Goal: Task Accomplishment & Management: Manage account settings

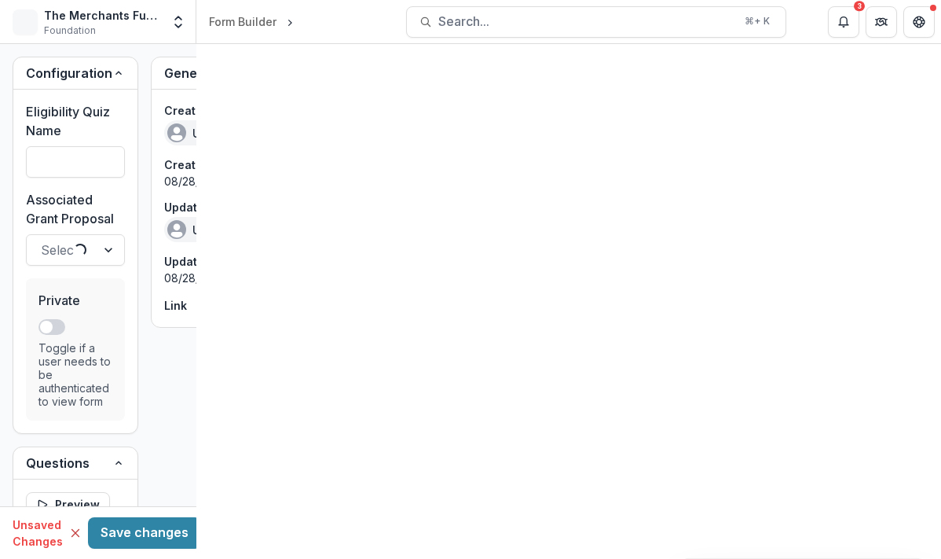
type input "**********"
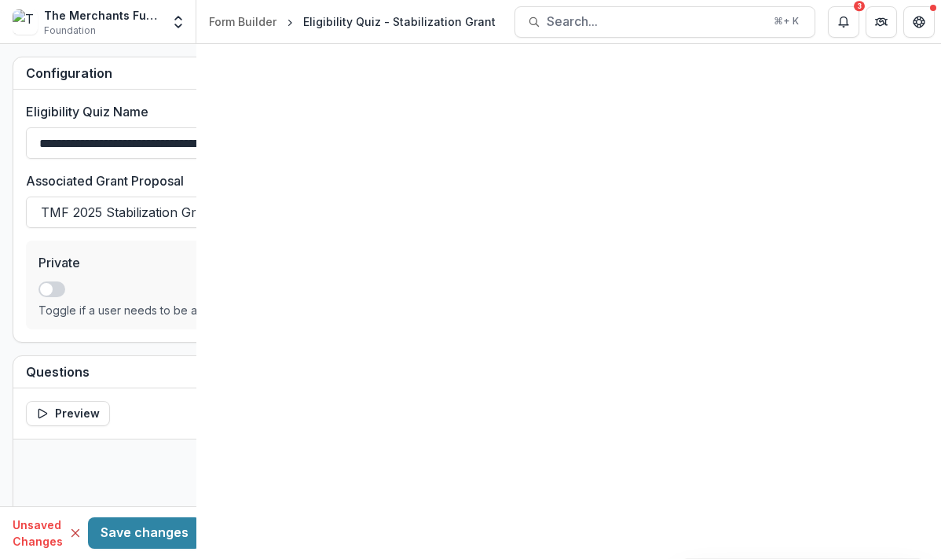
click at [0, 0] on button "Toggle Menu" at bounding box center [0, 0] width 0 height 0
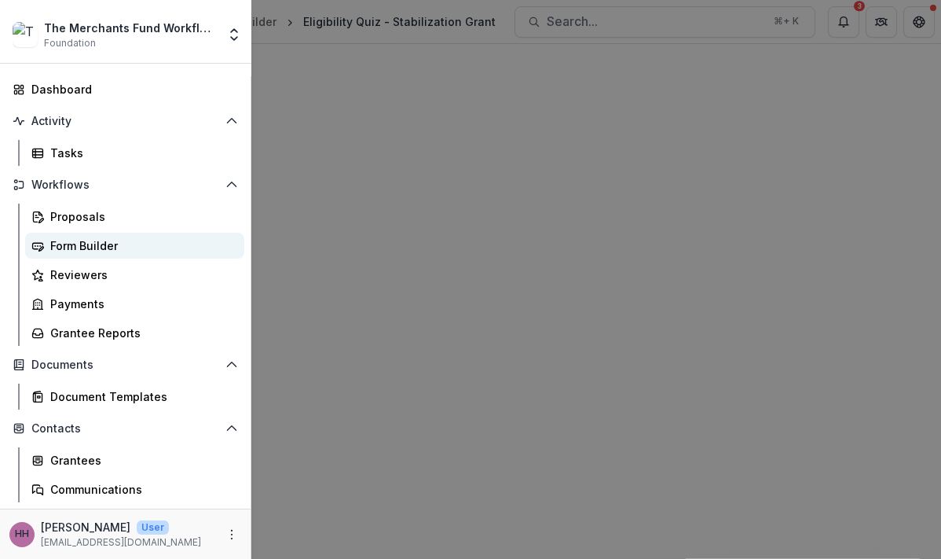
click at [149, 254] on div "Form Builder" at bounding box center [141, 245] width 182 height 17
click at [441, 469] on div "The Merchants Fund Workflow Sandbox Foundation Aggregate Analysis Foundations T…" at bounding box center [470, 279] width 941 height 559
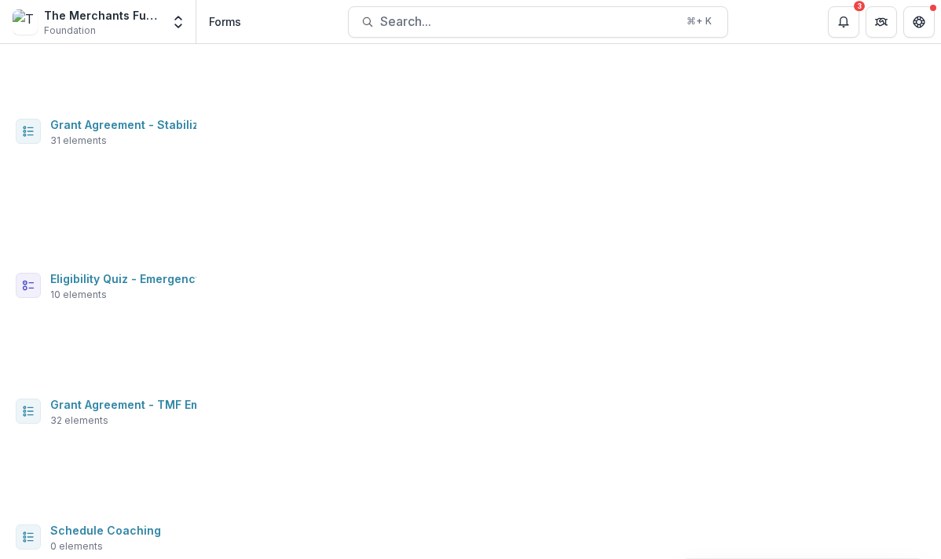
scroll to position [162, 0]
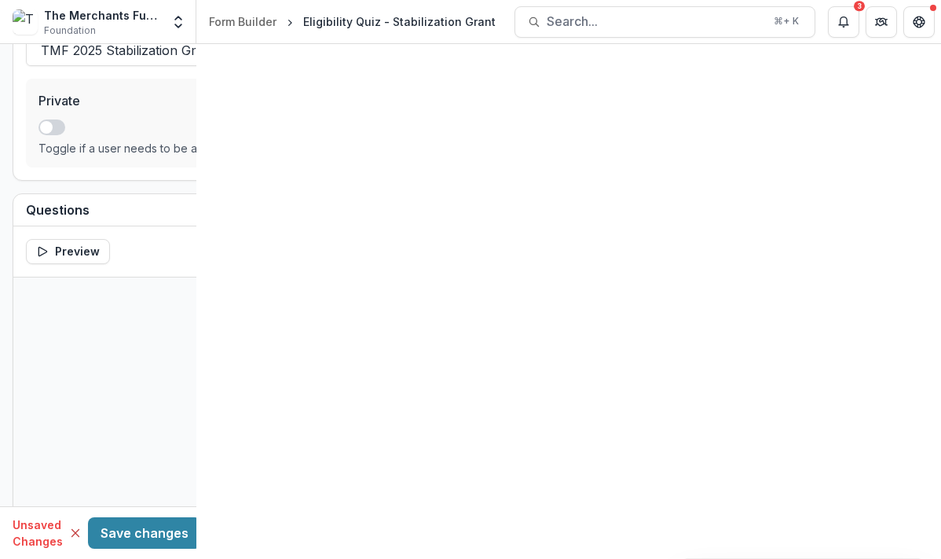
click at [0, 0] on icon "Toggle Menu" at bounding box center [0, 0] width 0 height 0
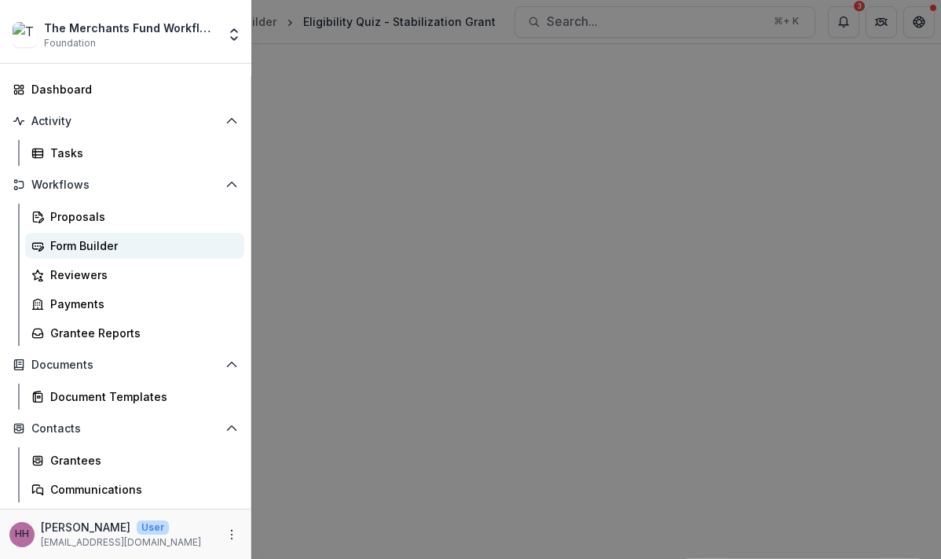
click at [178, 259] on link "Form Builder" at bounding box center [134, 246] width 219 height 26
click at [446, 344] on div "The Merchants Fund Workflow Sandbox Foundation Aggregate Analysis Foundations T…" at bounding box center [470, 279] width 941 height 559
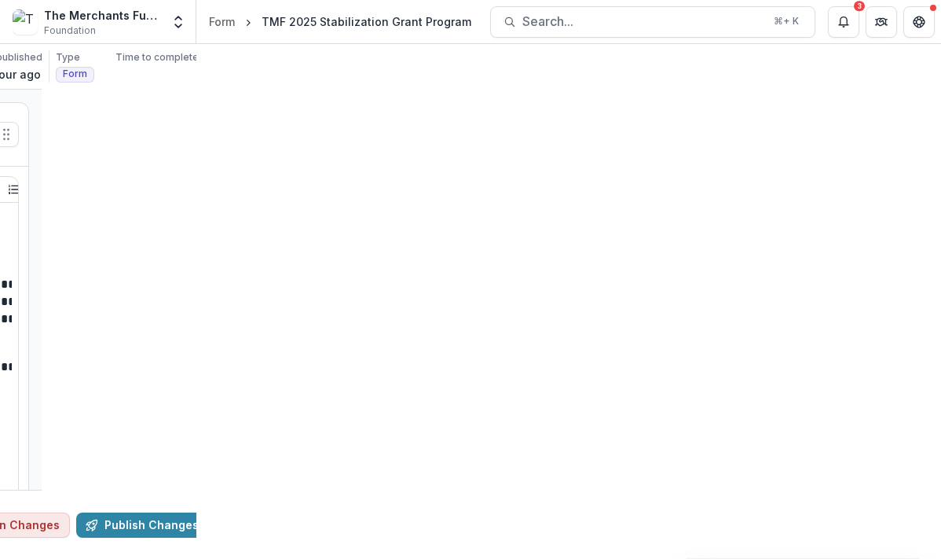
scroll to position [0, 162]
click at [578, 64] on icon "Add Language" at bounding box center [571, 67] width 13 height 13
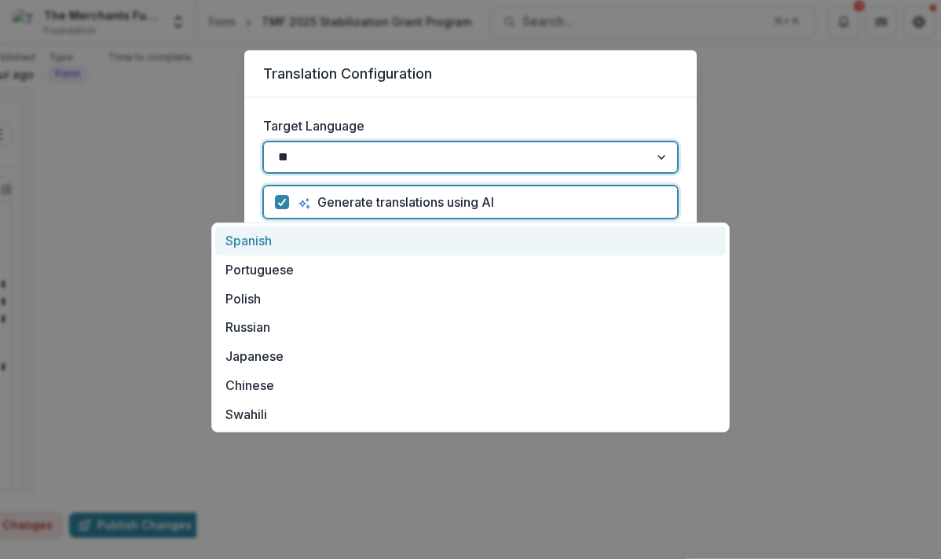
type input "***"
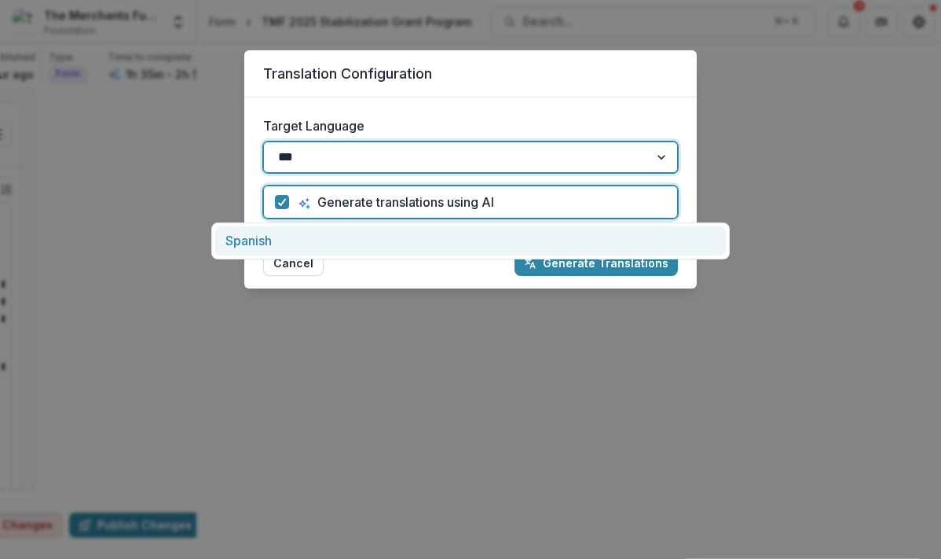
click at [515, 237] on div "Spanish" at bounding box center [470, 240] width 511 height 29
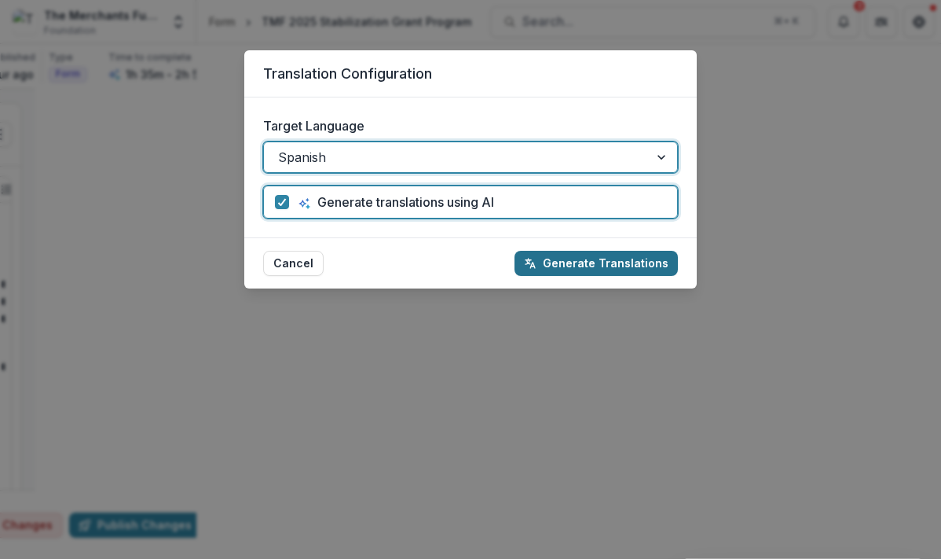
click at [587, 276] on button "Generate Translations" at bounding box center [596, 263] width 163 height 25
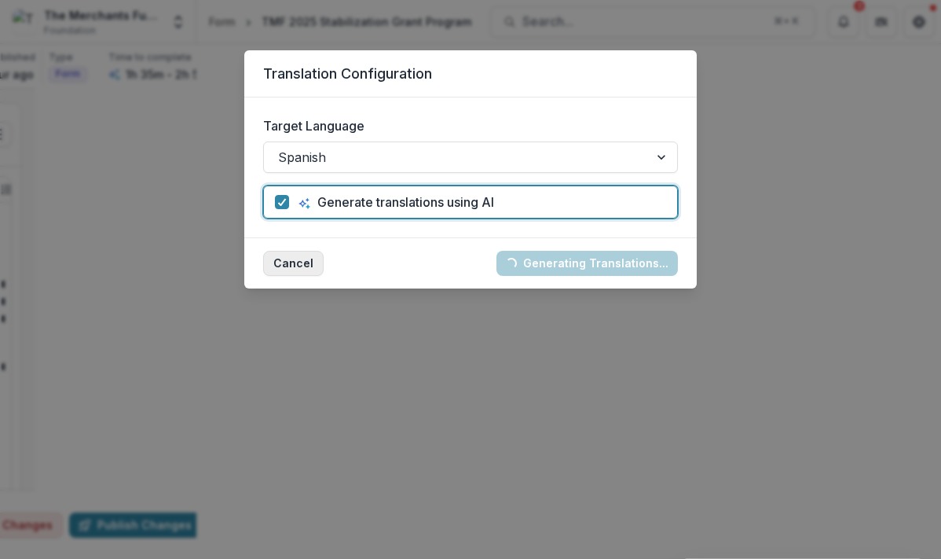
click at [263, 276] on button "Cancel" at bounding box center [293, 263] width 61 height 25
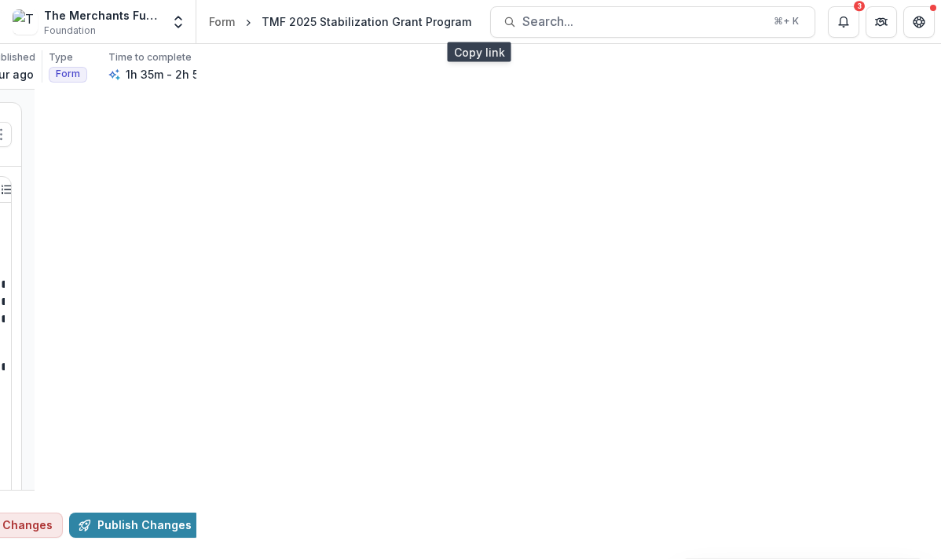
click at [362, 79] on icon "Copy link" at bounding box center [356, 74] width 13 height 13
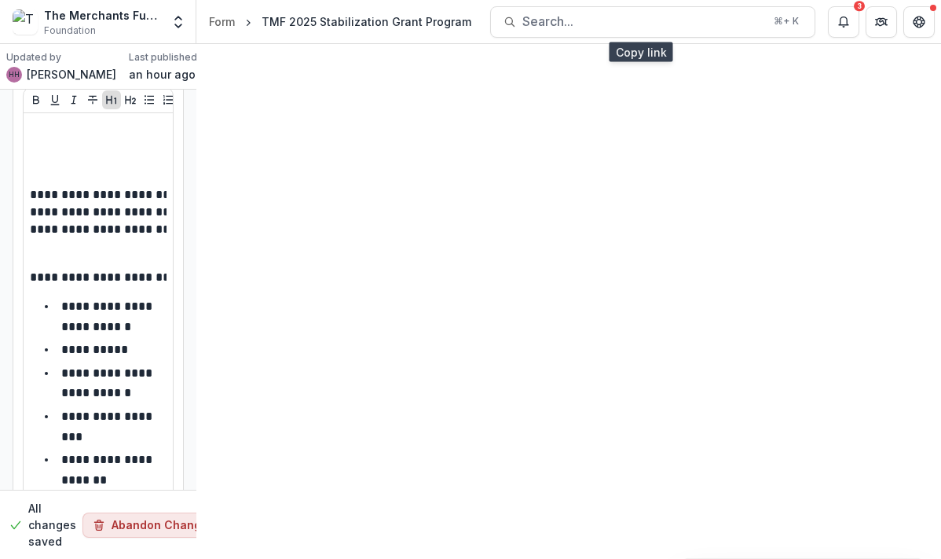
scroll to position [66, 0]
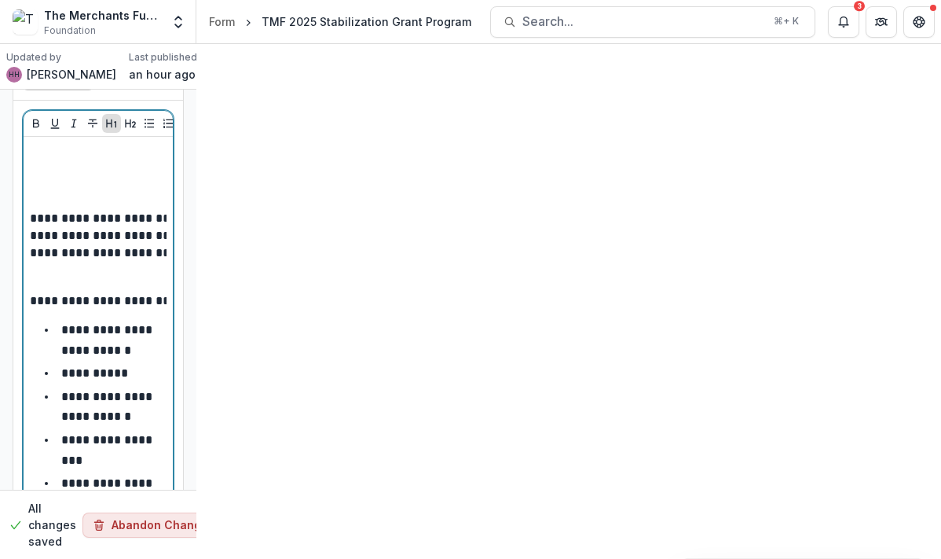
click at [490, 237] on p "**********" at bounding box center [323, 242] width 586 height 65
click at [486, 233] on p "**********" at bounding box center [323, 242] width 586 height 65
click at [488, 233] on p "**********" at bounding box center [323, 242] width 586 height 65
click at [486, 238] on p "**********" at bounding box center [323, 242] width 586 height 65
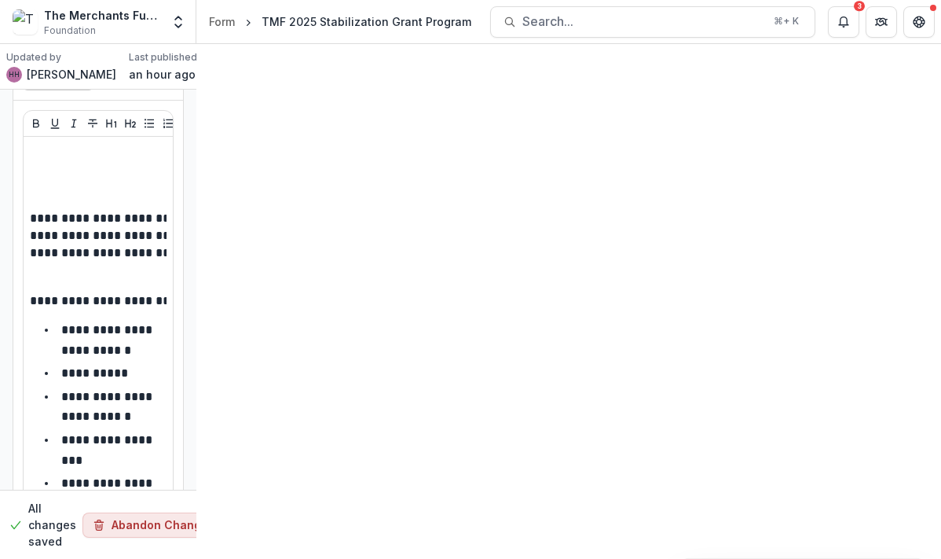
click at [253, 520] on icon "button" at bounding box center [246, 525] width 13 height 13
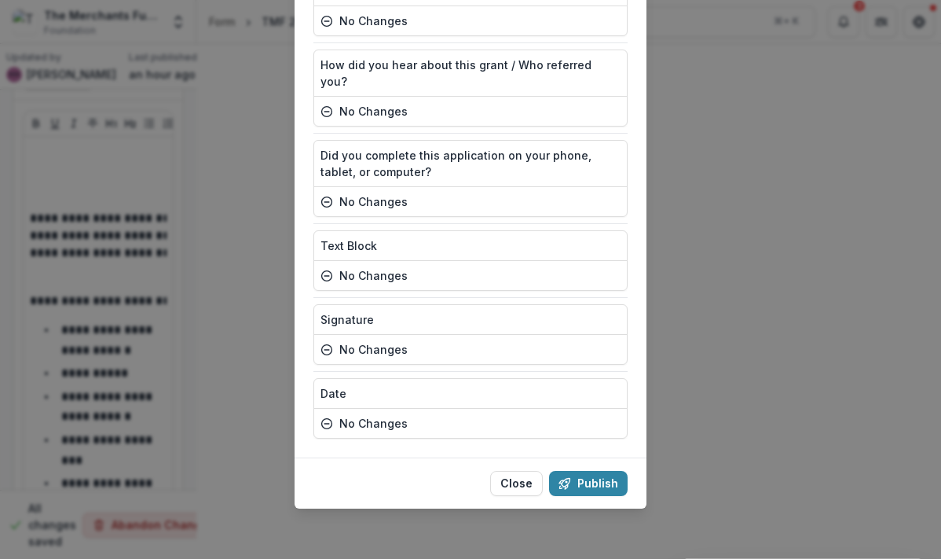
scroll to position [10554, 0]
click at [606, 471] on button "Publish" at bounding box center [588, 483] width 79 height 25
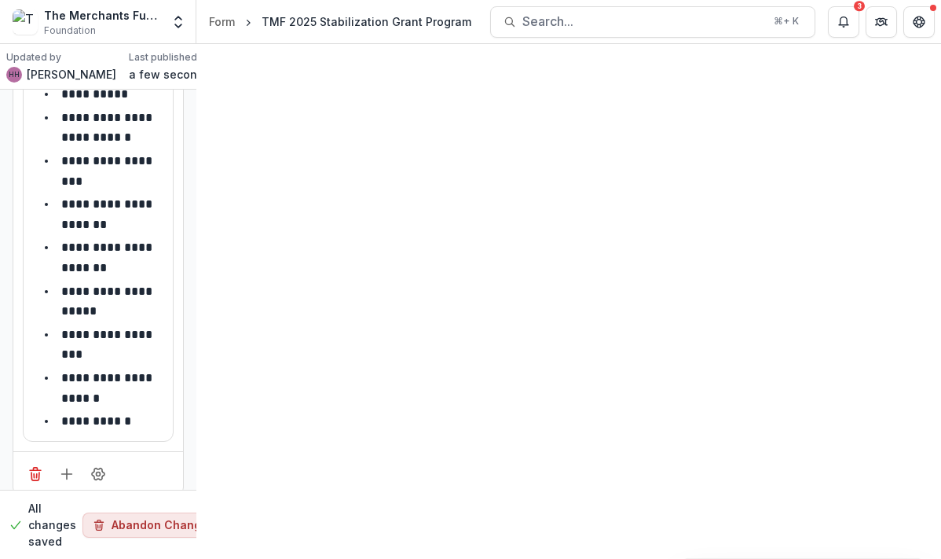
scroll to position [0, 0]
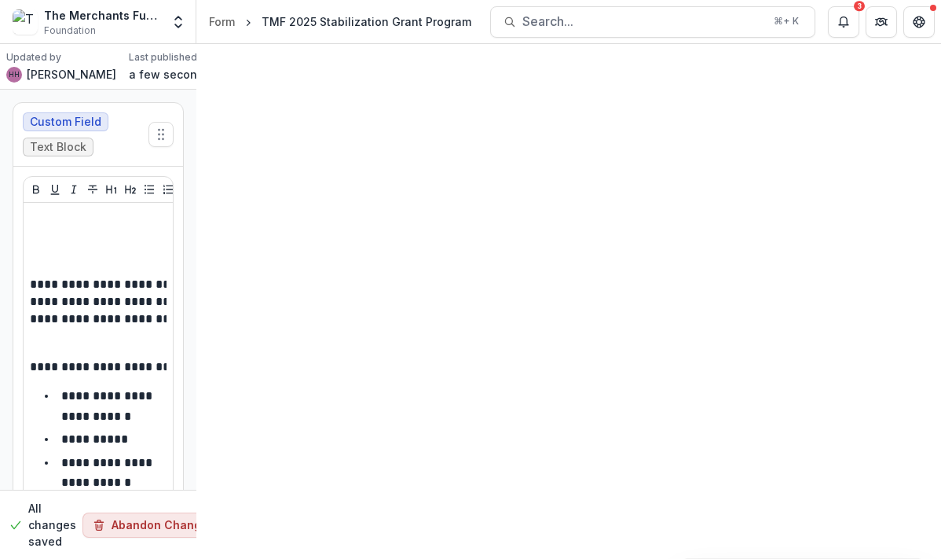
click at [0, 0] on button "Toggle Menu" at bounding box center [0, 0] width 0 height 0
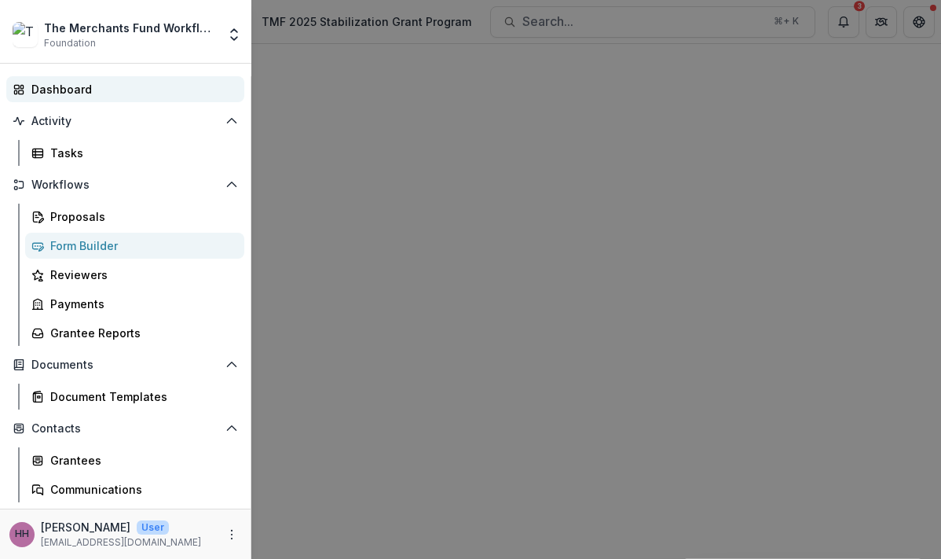
click at [96, 97] on div "Dashboard" at bounding box center [131, 89] width 200 height 17
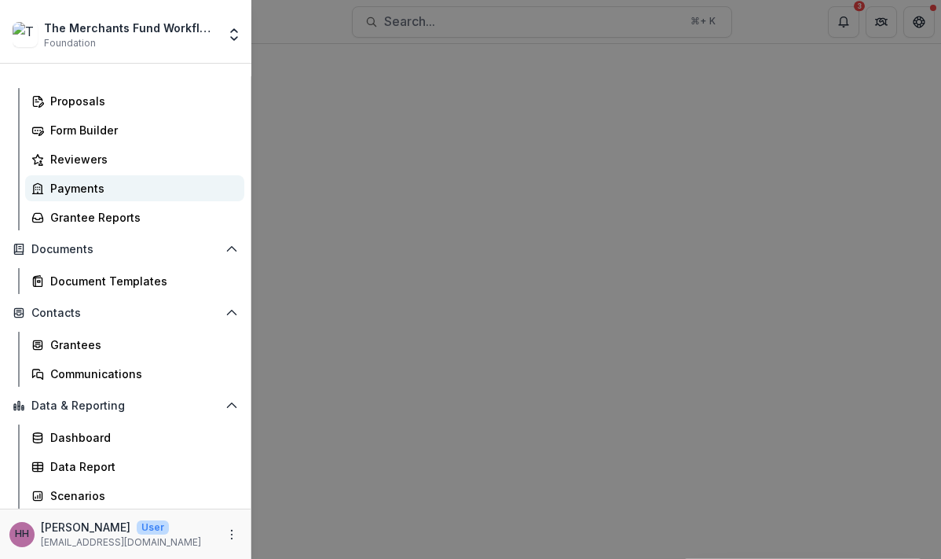
scroll to position [284, 0]
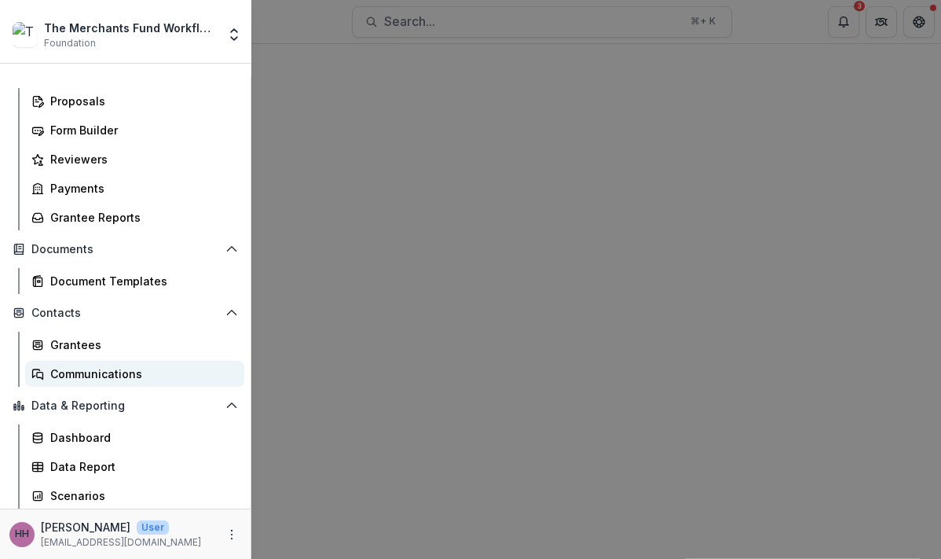
click at [116, 365] on div "Communications" at bounding box center [141, 373] width 182 height 17
click at [397, 114] on div "The Merchants Fund Workflow Sandbox Foundation Aggregate Analysis Foundations T…" at bounding box center [470, 279] width 941 height 559
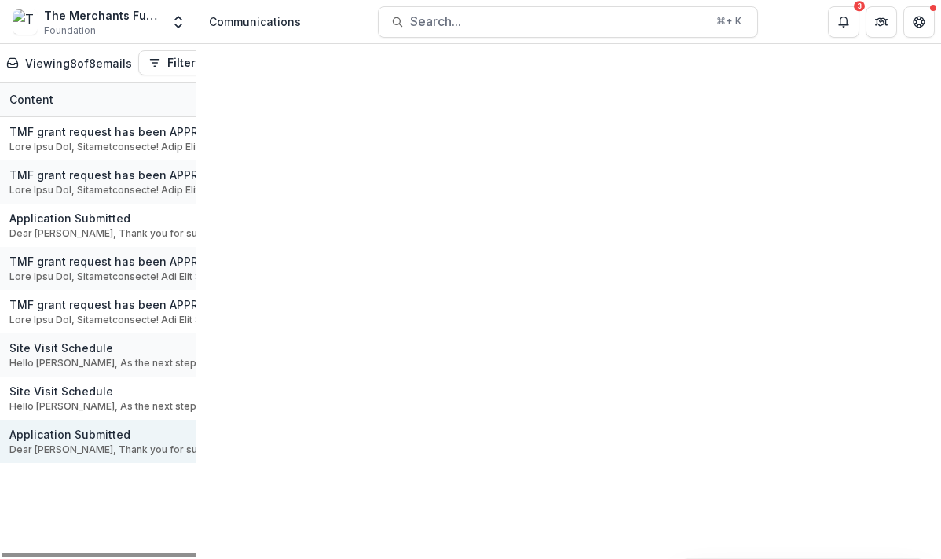
click at [271, 454] on p "Dear [PERSON_NAME], Thank you for submitting your application for a grant from …" at bounding box center [235, 449] width 453 height 14
click at [519, 451] on button "View" at bounding box center [509, 441] width 57 height 19
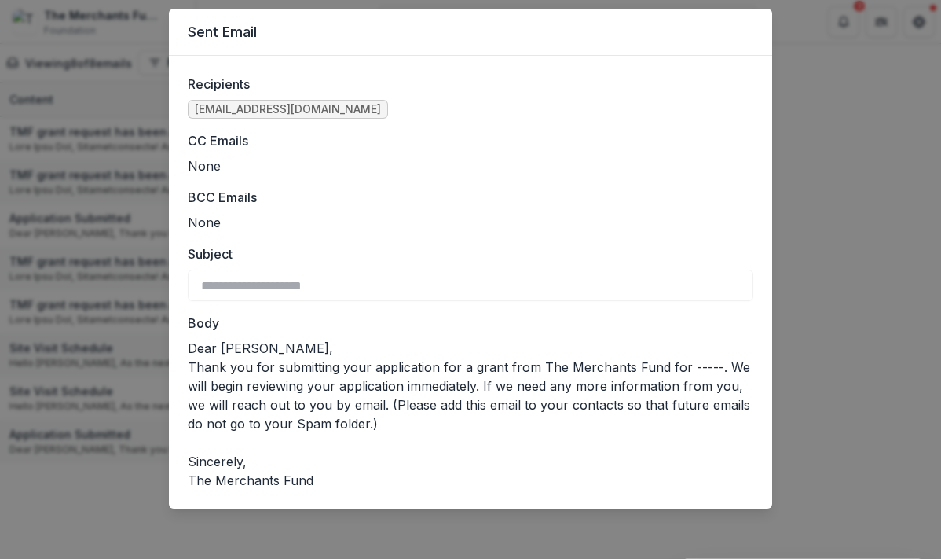
scroll to position [192, 0]
click at [35, 314] on div "**********" at bounding box center [470, 279] width 941 height 559
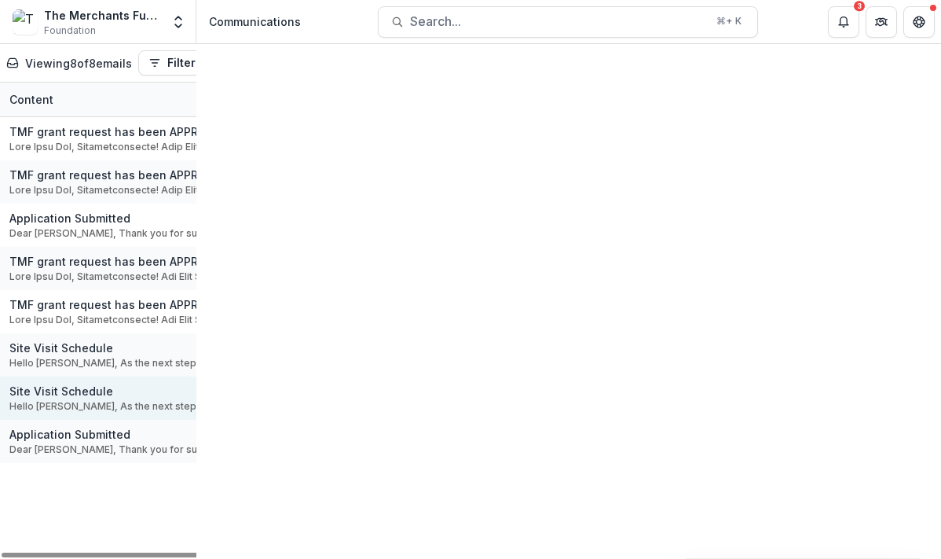
click at [94, 399] on p "Site Visit Schedule" at bounding box center [235, 391] width 453 height 17
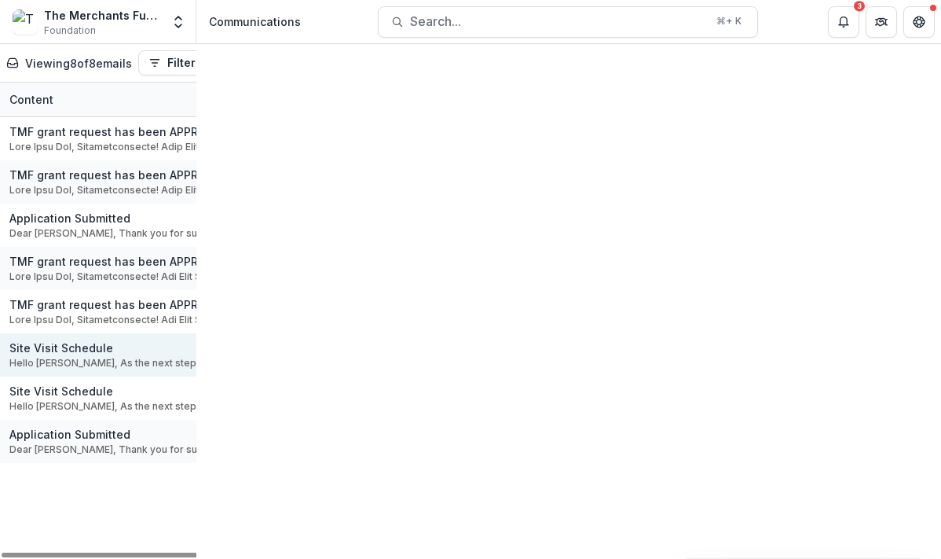
click at [89, 355] on p "Site Visit Schedule" at bounding box center [235, 347] width 453 height 17
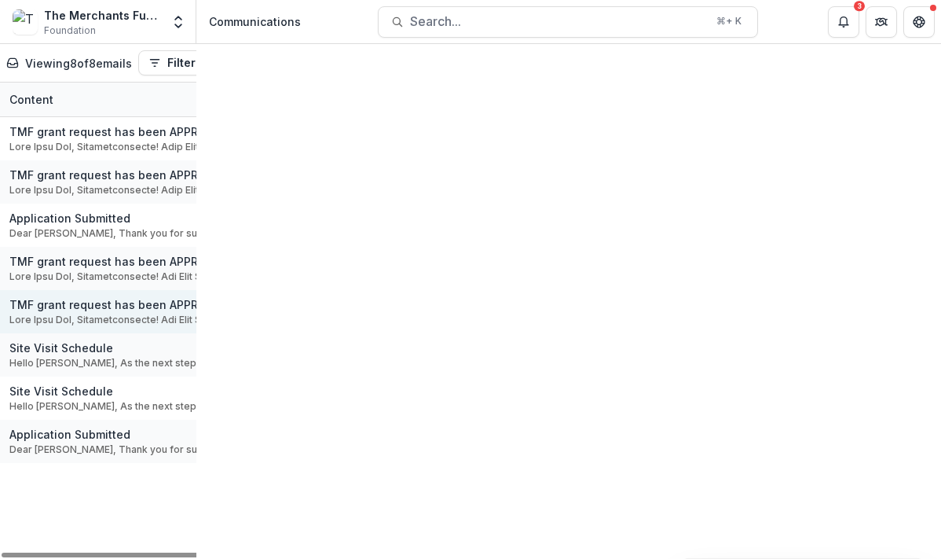
click at [112, 313] on p "TMF grant request has been APPROVED! TMF" at bounding box center [235, 304] width 453 height 17
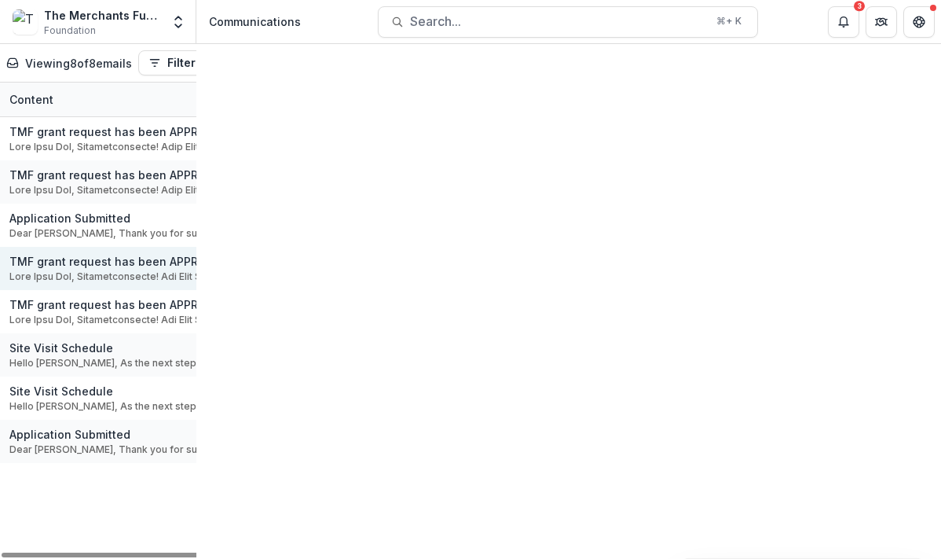
click at [177, 270] on p "TMF grant request has been APPROVED! TMF" at bounding box center [235, 261] width 453 height 17
click at [508, 274] on button "View" at bounding box center [509, 268] width 57 height 19
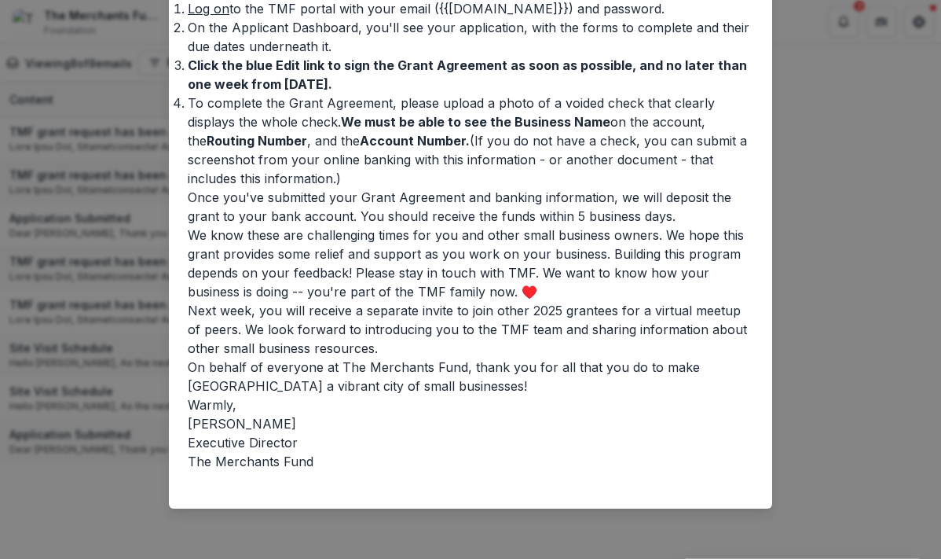
scroll to position [875, 0]
click at [405, 532] on div "**********" at bounding box center [470, 279] width 941 height 559
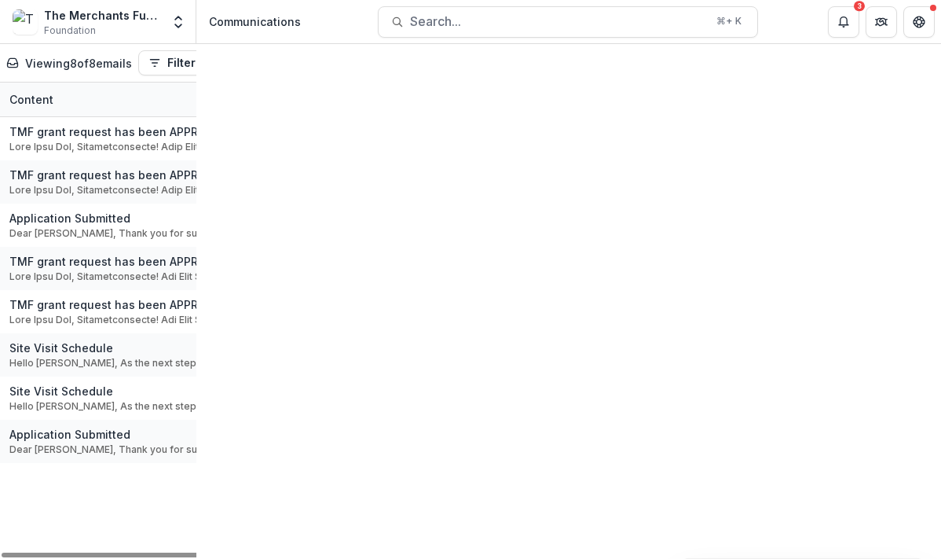
scroll to position [0, 4]
click at [0, 0] on button "Toggle Menu" at bounding box center [0, 0] width 0 height 0
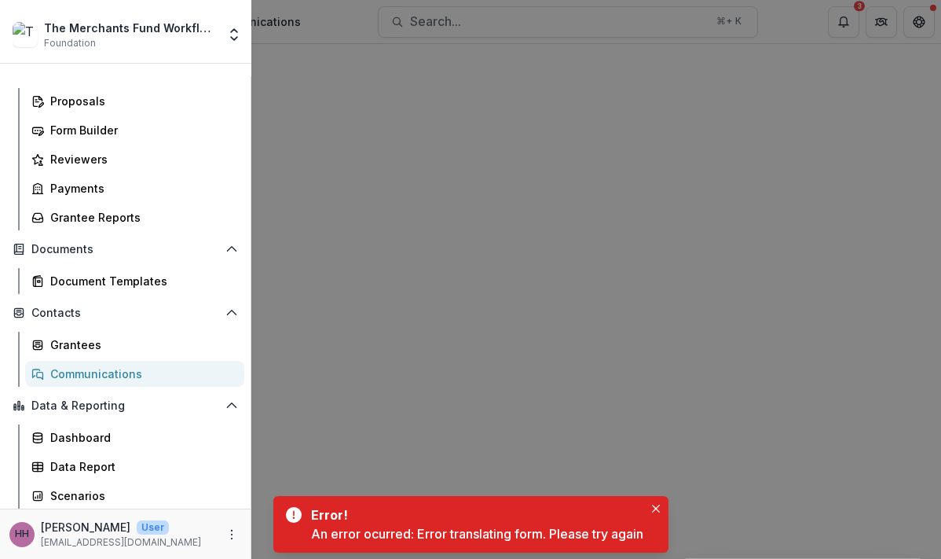
scroll to position [196, 0]
click at [178, 289] on div "Document Templates" at bounding box center [141, 281] width 182 height 17
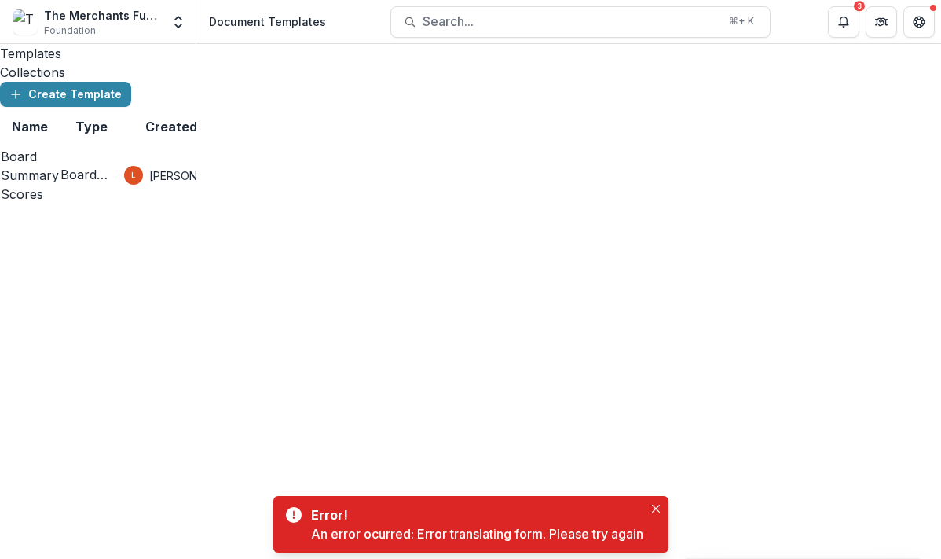
click at [0, 0] on icon "Toggle Menu" at bounding box center [0, 0] width 0 height 0
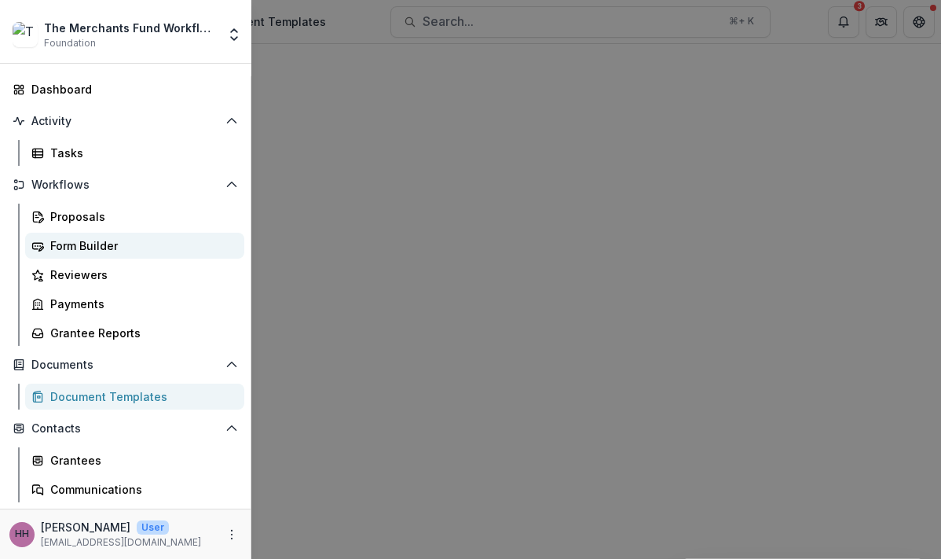
click at [179, 254] on div "Form Builder" at bounding box center [141, 245] width 182 height 17
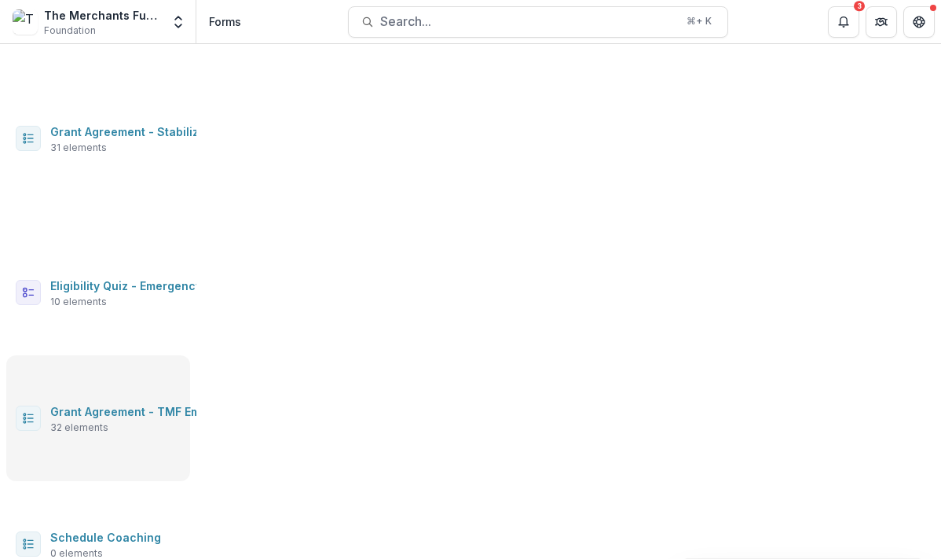
scroll to position [162, 0]
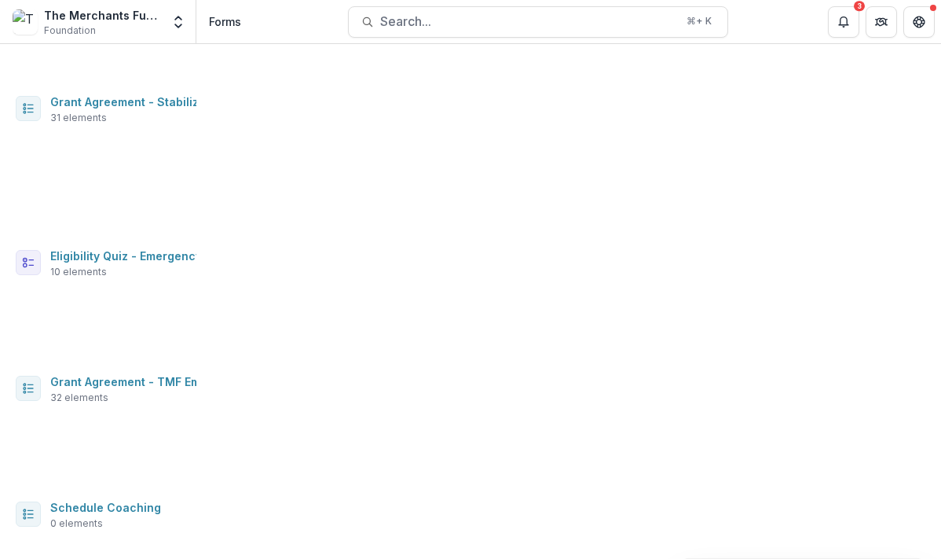
click at [0, 0] on button "Toggle Menu" at bounding box center [0, 0] width 0 height 0
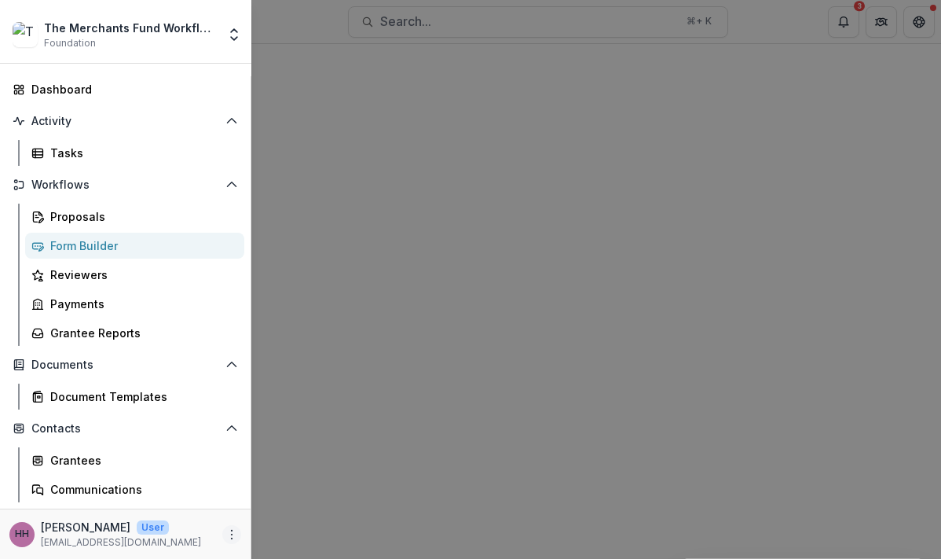
click at [241, 525] on button "More" at bounding box center [231, 534] width 19 height 19
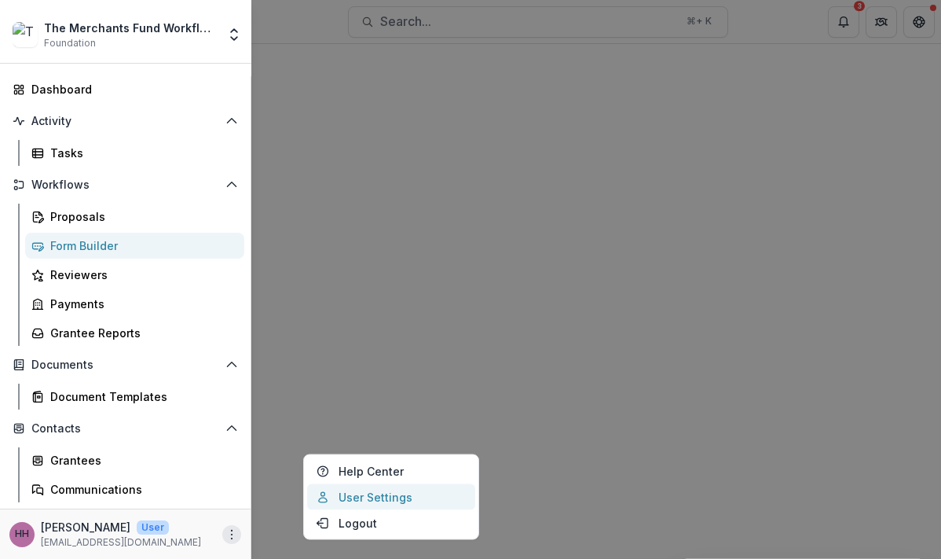
click at [355, 486] on link "User Settings" at bounding box center [391, 497] width 168 height 26
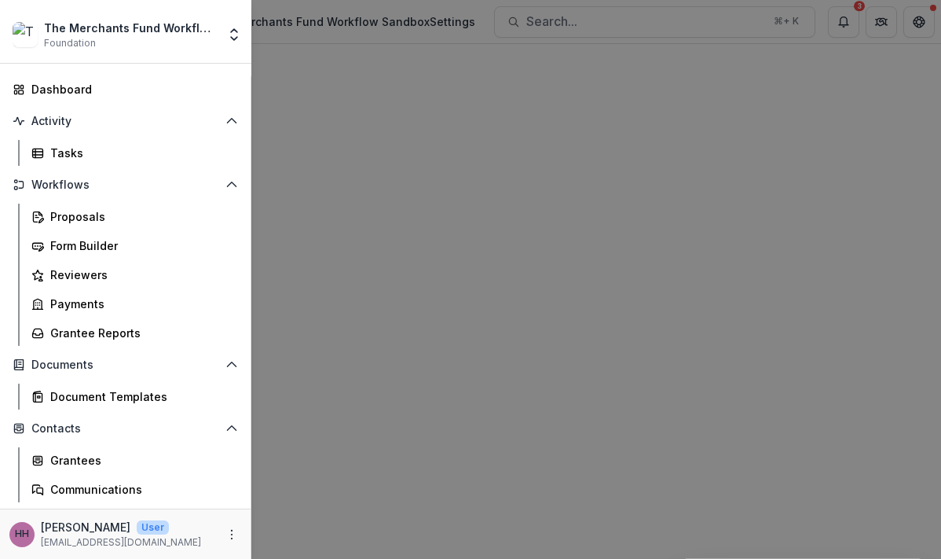
click at [478, 118] on div "The Merchants Fund Workflow Sandbox Foundation Aggregate Analysis Foundations T…" at bounding box center [470, 279] width 941 height 559
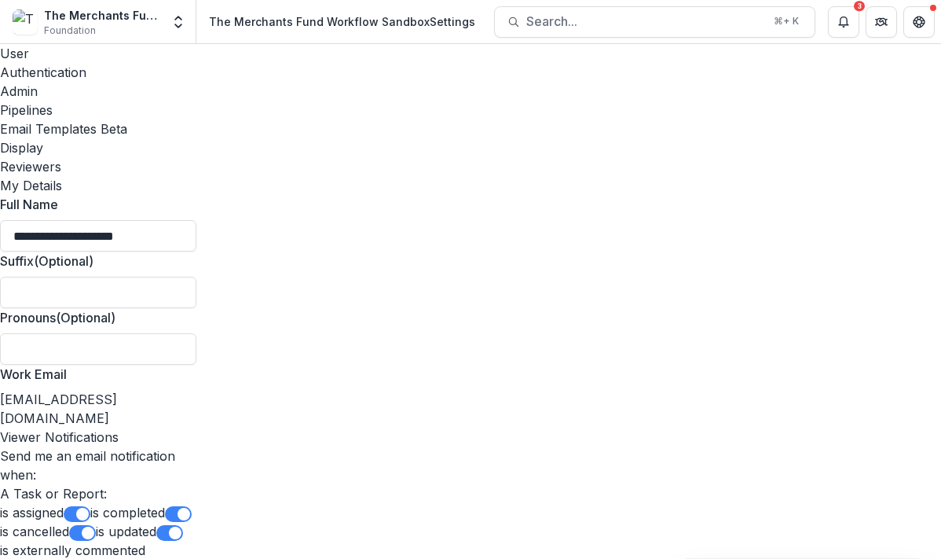
scroll to position [904, 0]
type input "**********"
click at [196, 119] on div "Email Templates Beta" at bounding box center [98, 128] width 196 height 19
